Goal: Transaction & Acquisition: Purchase product/service

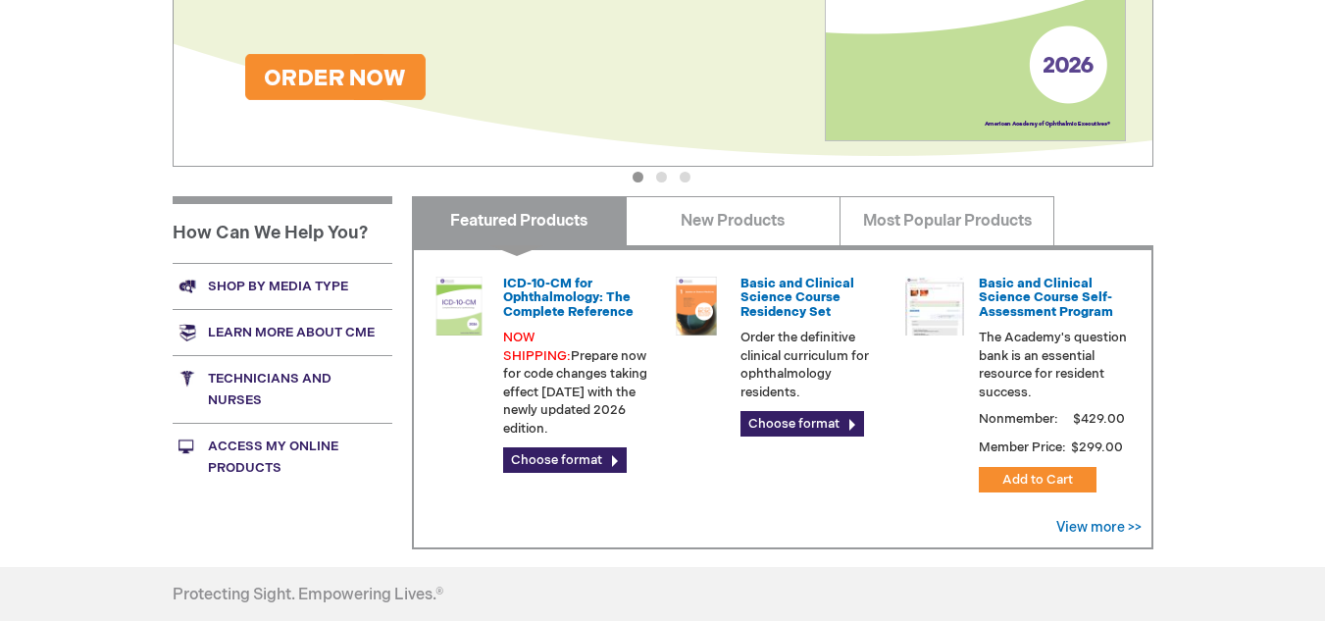
scroll to position [602, 0]
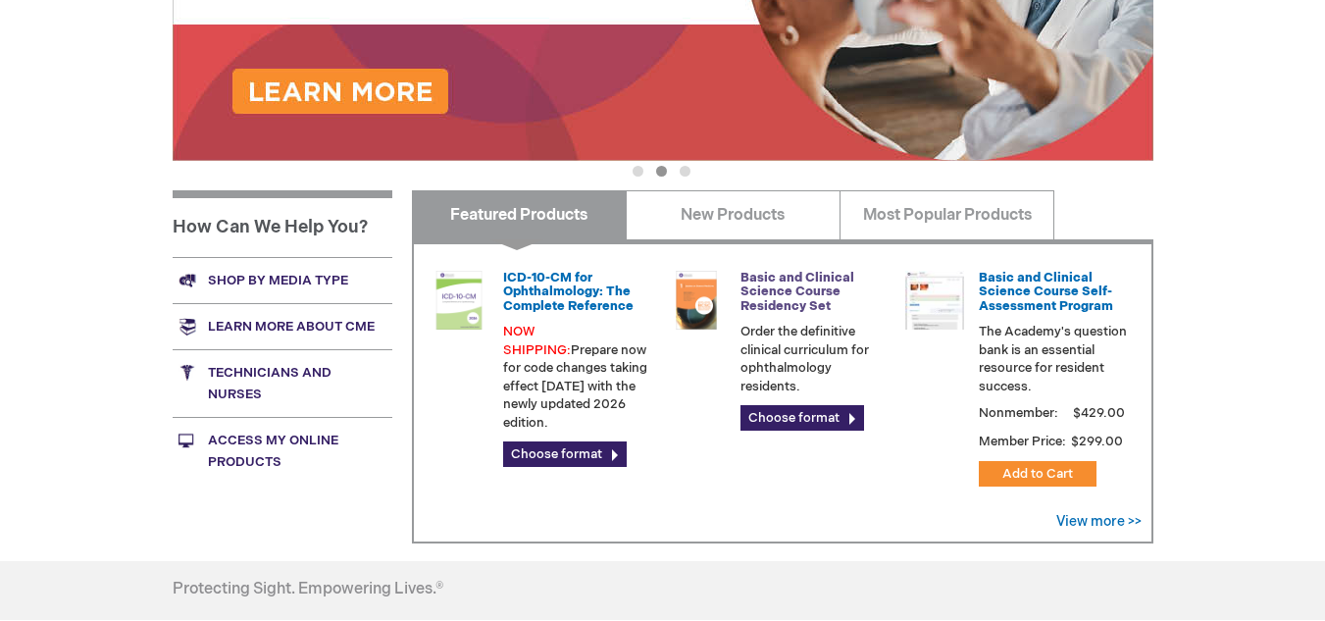
click at [792, 289] on link "Basic and Clinical Science Course Residency Set" at bounding box center [797, 292] width 114 height 44
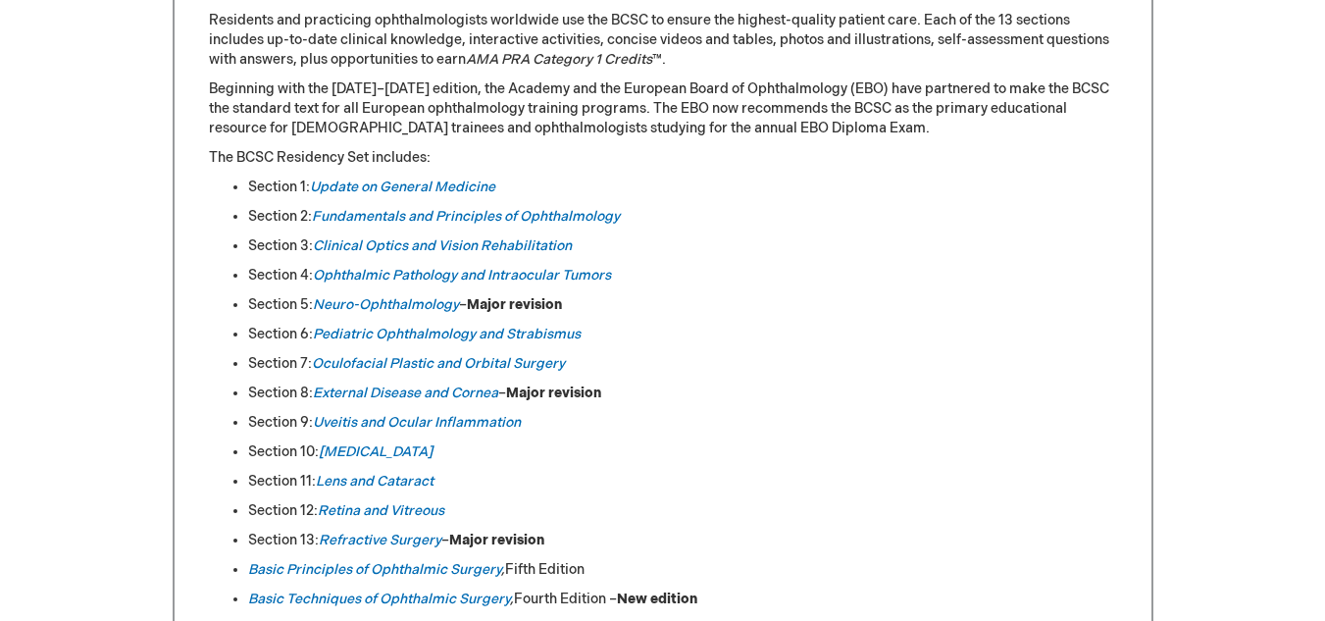
scroll to position [942, 0]
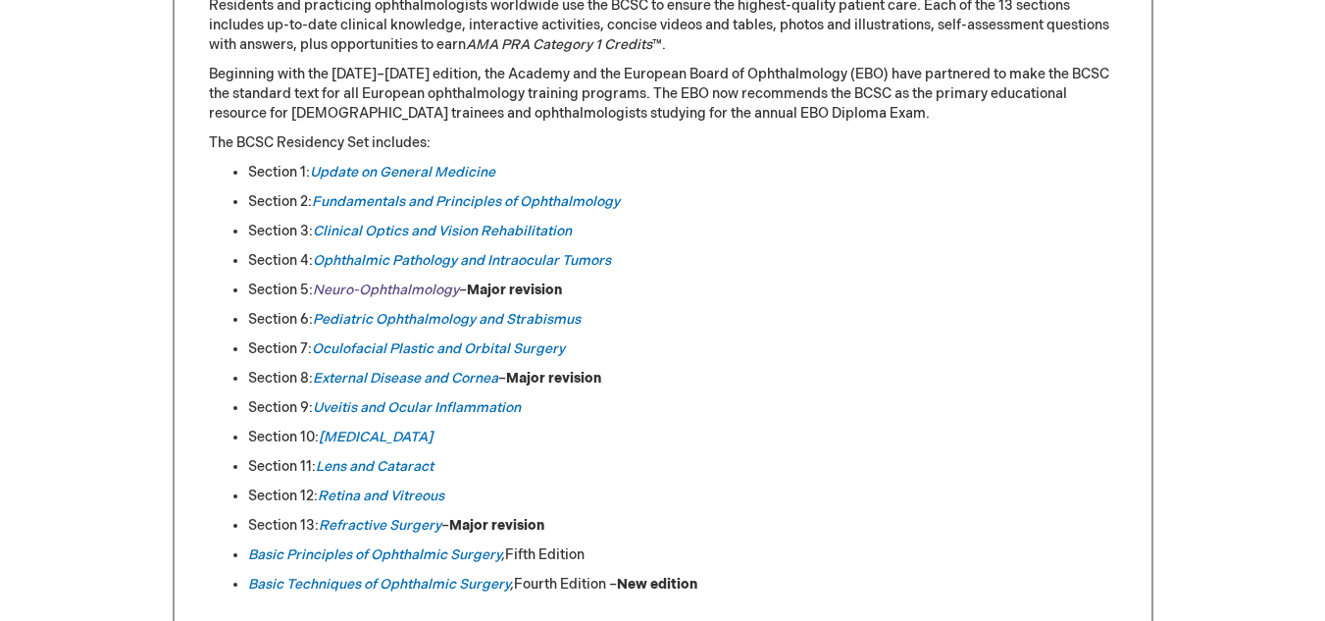
click at [375, 281] on em "Neuro-Ophthalmology" at bounding box center [386, 289] width 146 height 17
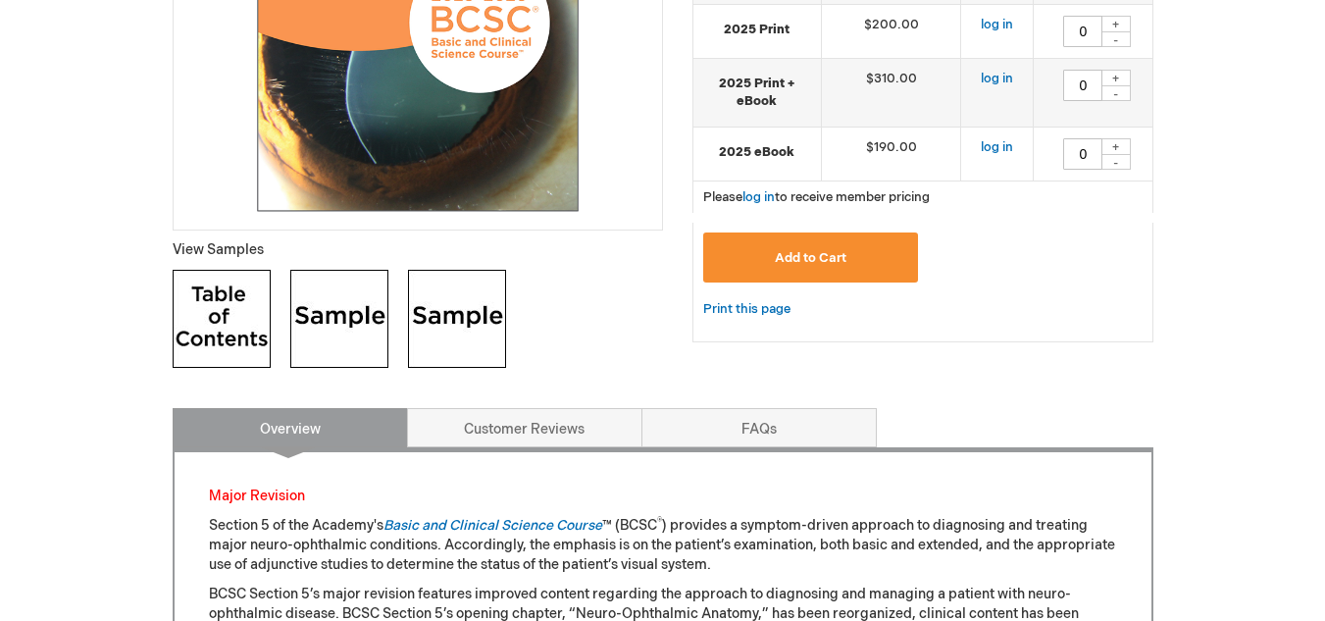
scroll to position [566, 0]
